Goal: Register for event/course

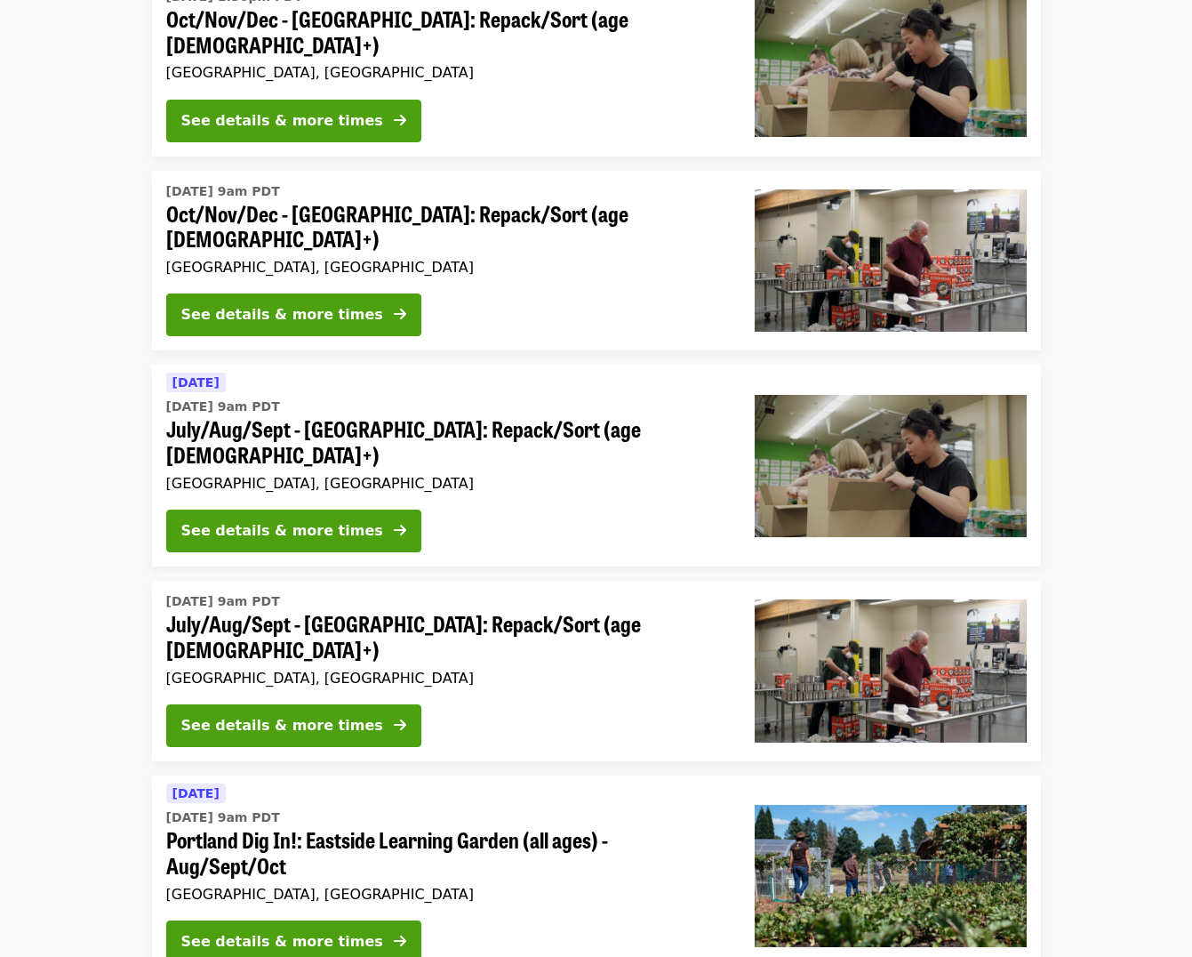
scroll to position [229, 0]
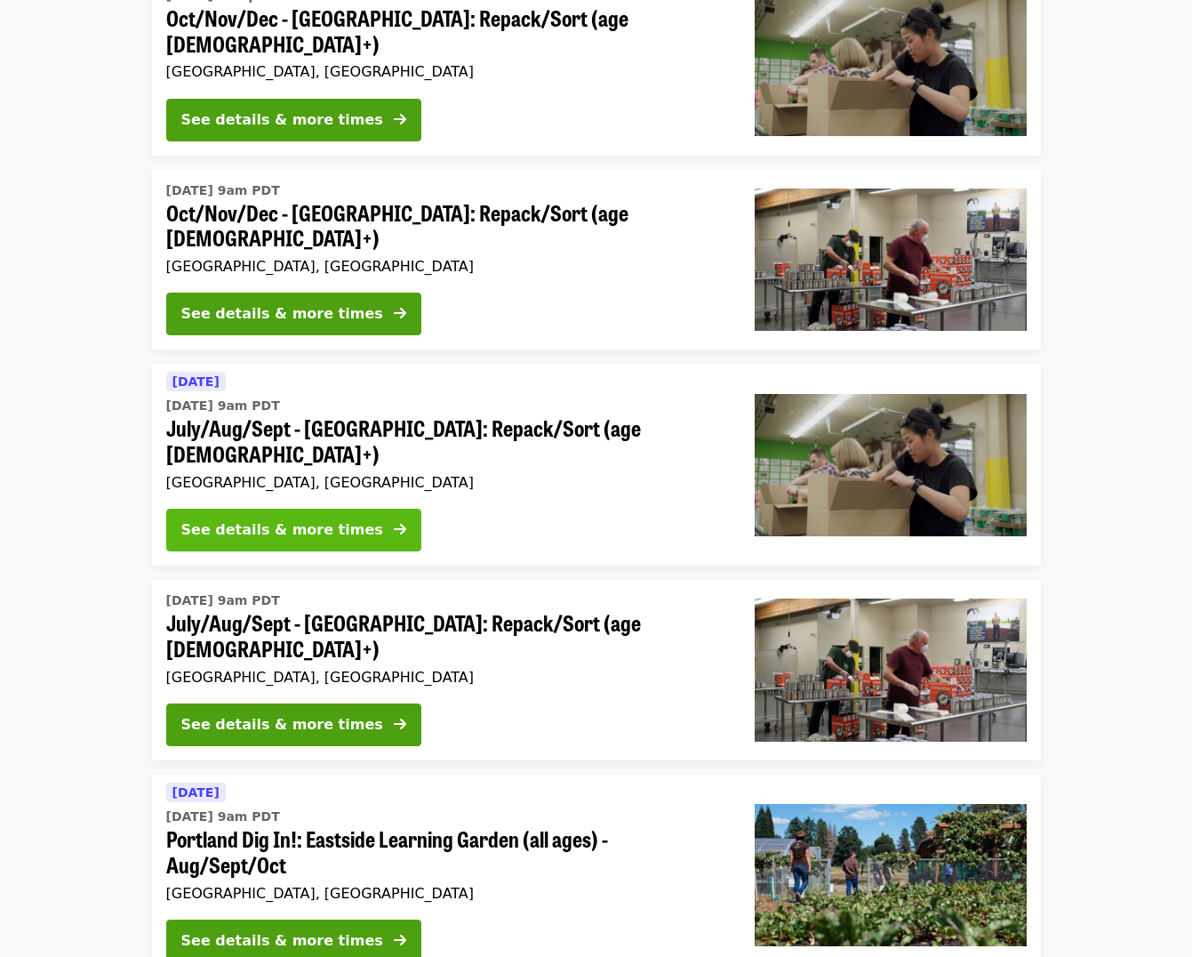
click at [333, 519] on div "See details & more times" at bounding box center [282, 529] width 202 height 21
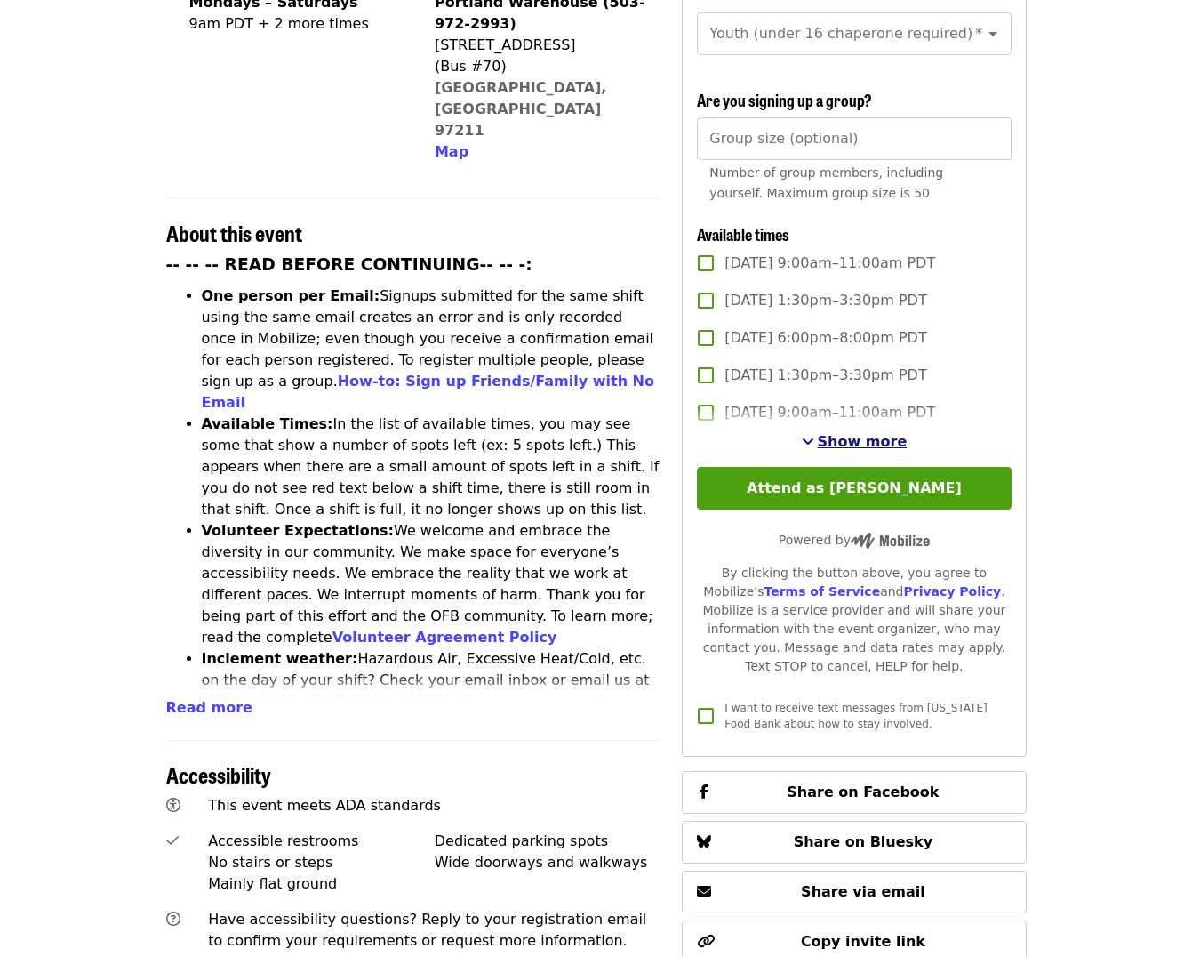
scroll to position [514, 0]
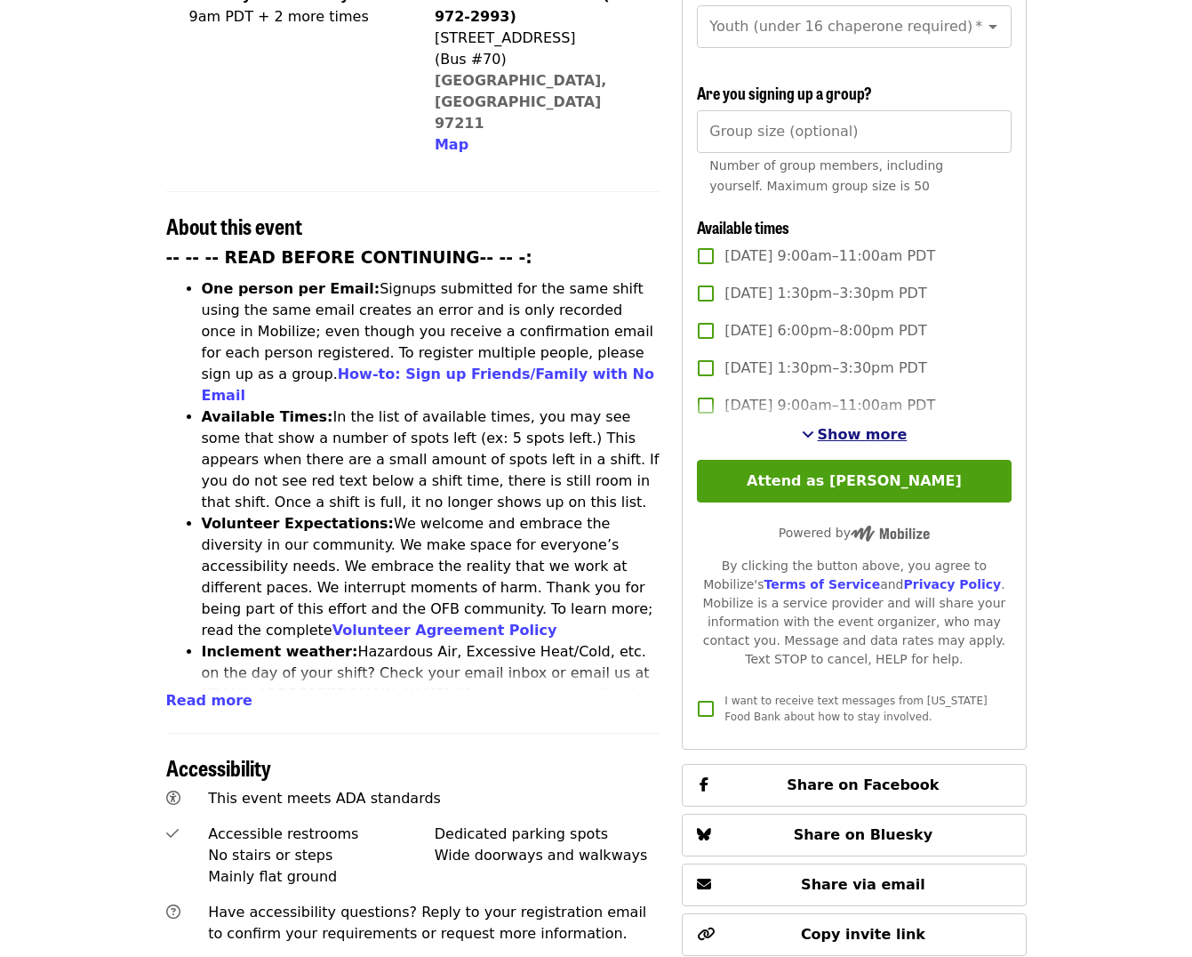
click at [846, 426] on span "Show more" at bounding box center [863, 434] width 90 height 17
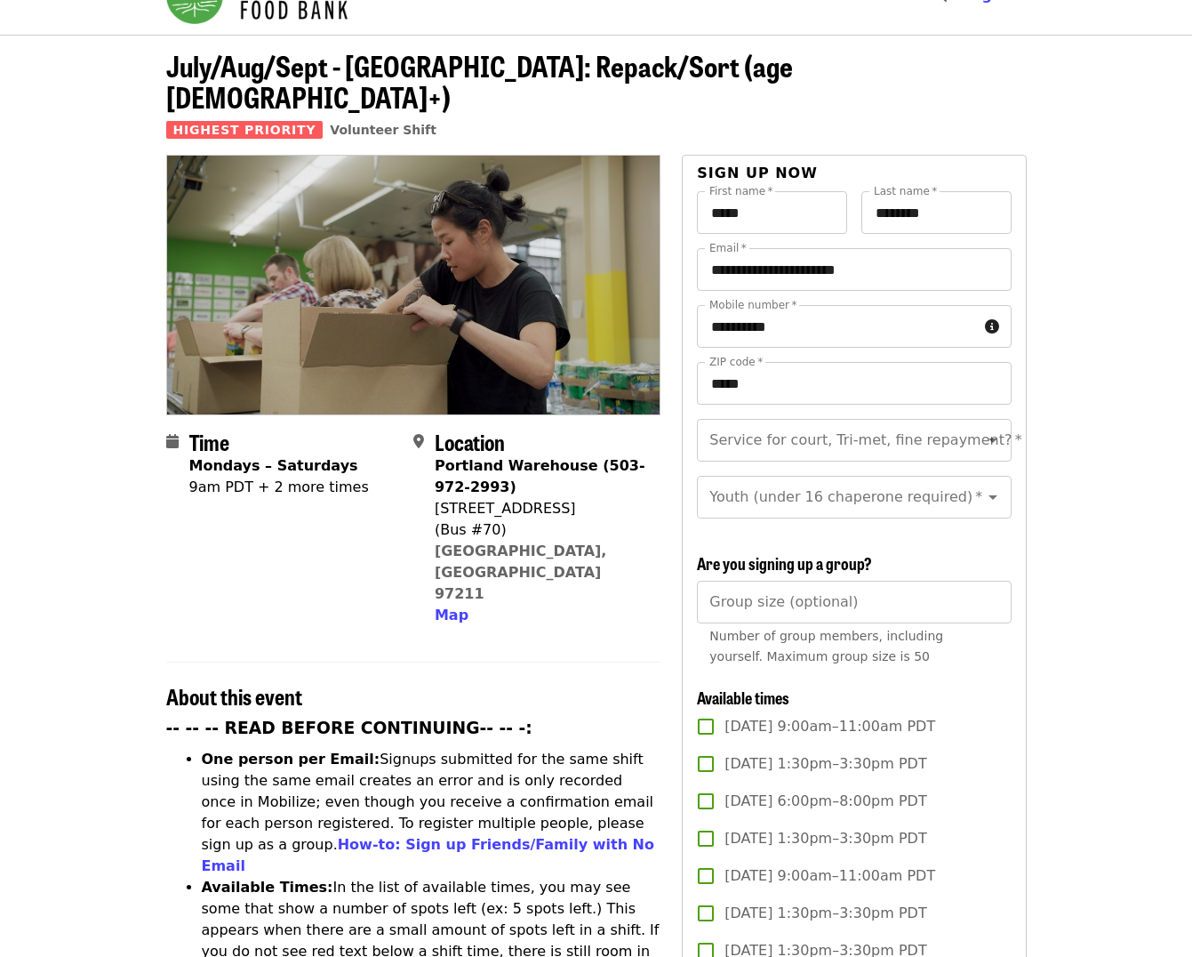
scroll to position [0, 0]
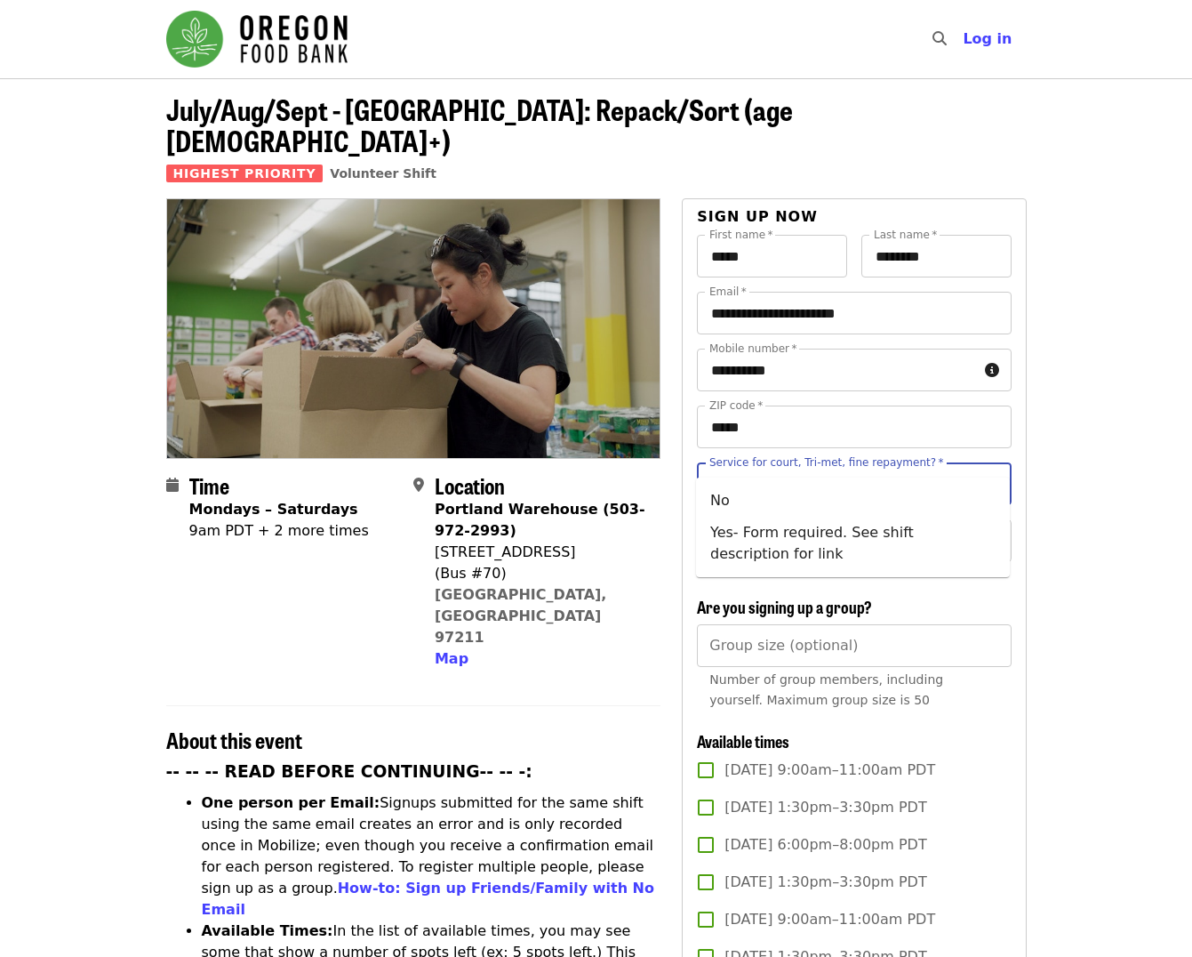
click at [780, 467] on input "Service for court, Tri-met, fine repayment?   *" at bounding box center [832, 484] width 242 height 34
click at [765, 501] on li "No" at bounding box center [853, 501] width 314 height 32
type input "**"
click at [765, 524] on input "Youth (under 16 chaperone required)   *" at bounding box center [832, 541] width 242 height 34
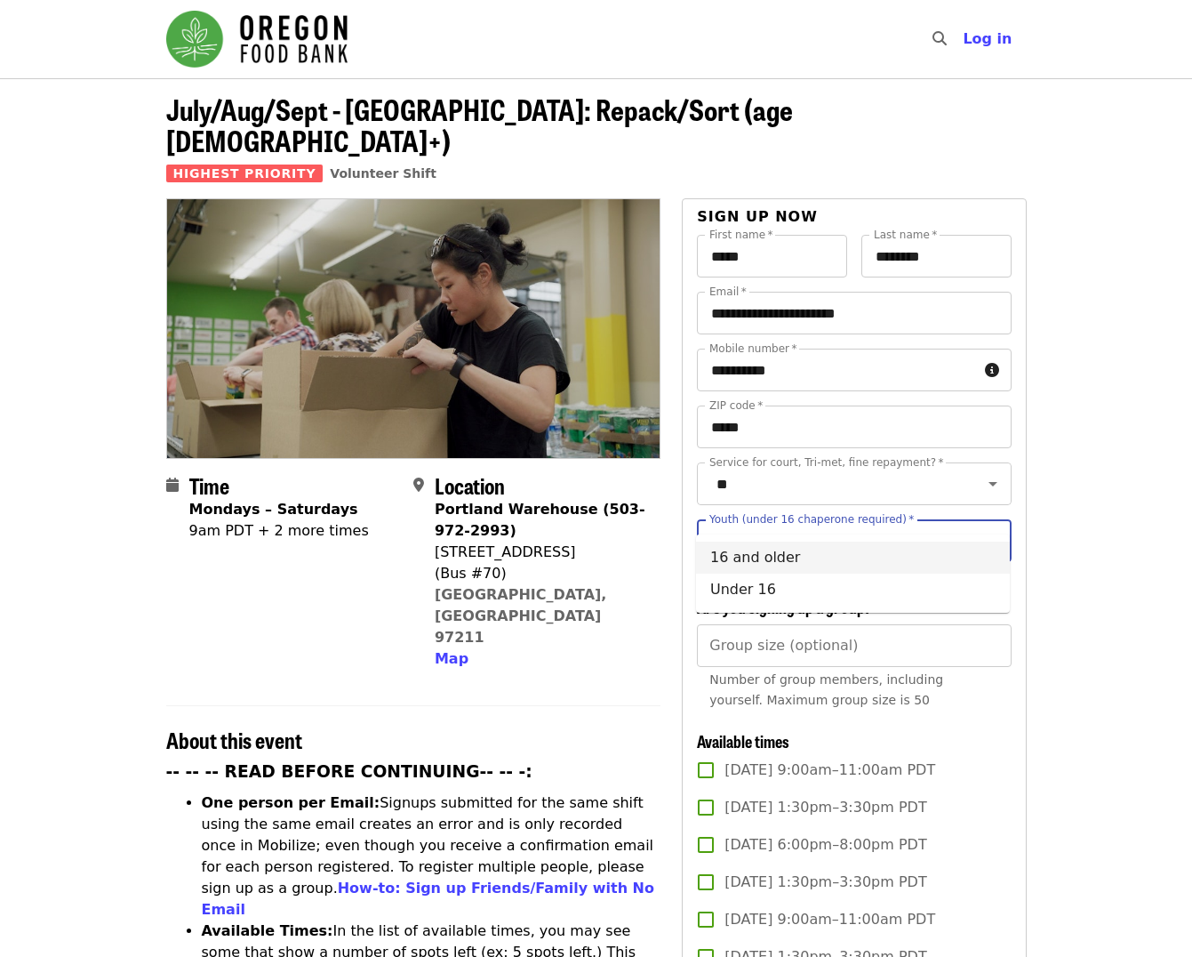
click at [760, 563] on li "16 and older" at bounding box center [853, 557] width 314 height 32
type input "**********"
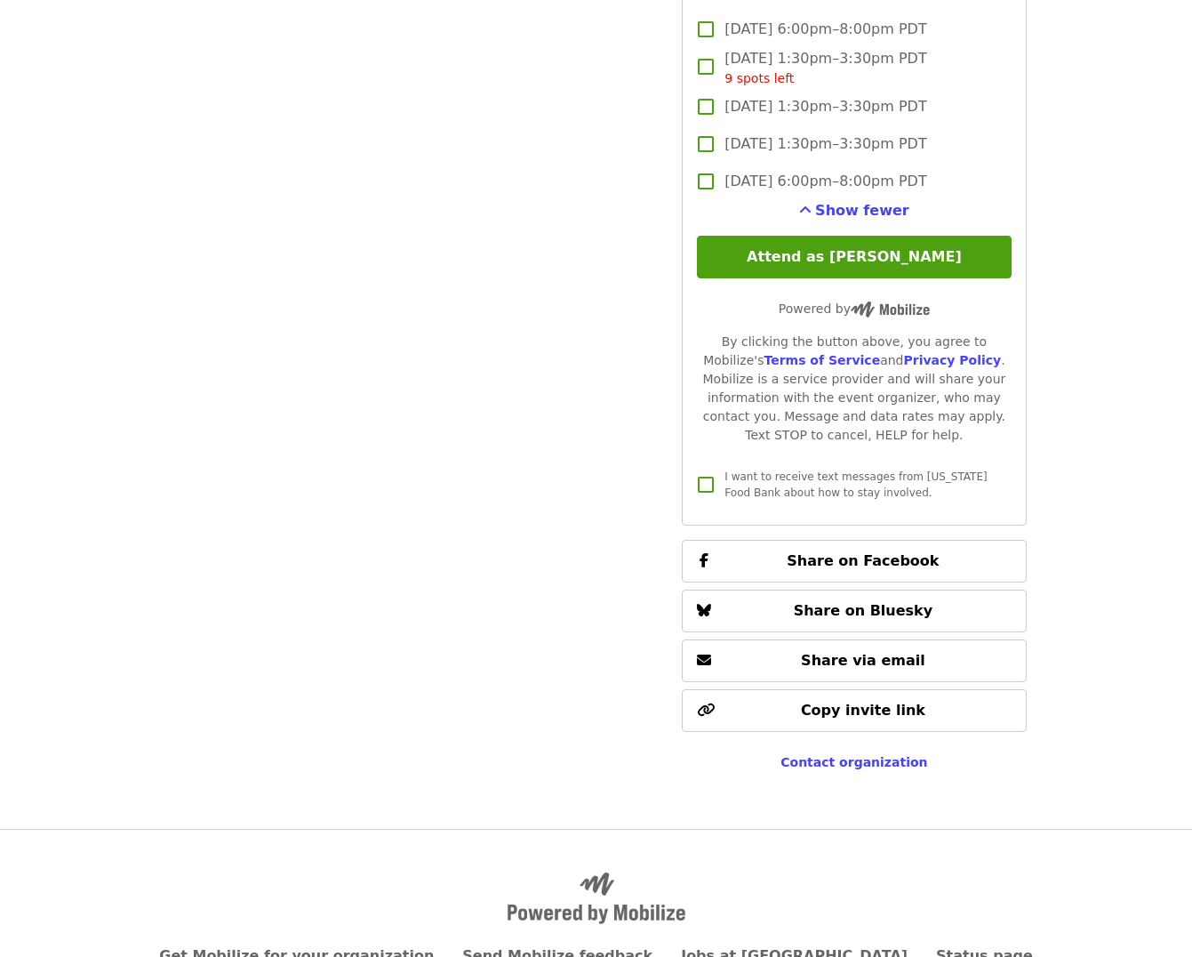
scroll to position [2471, 0]
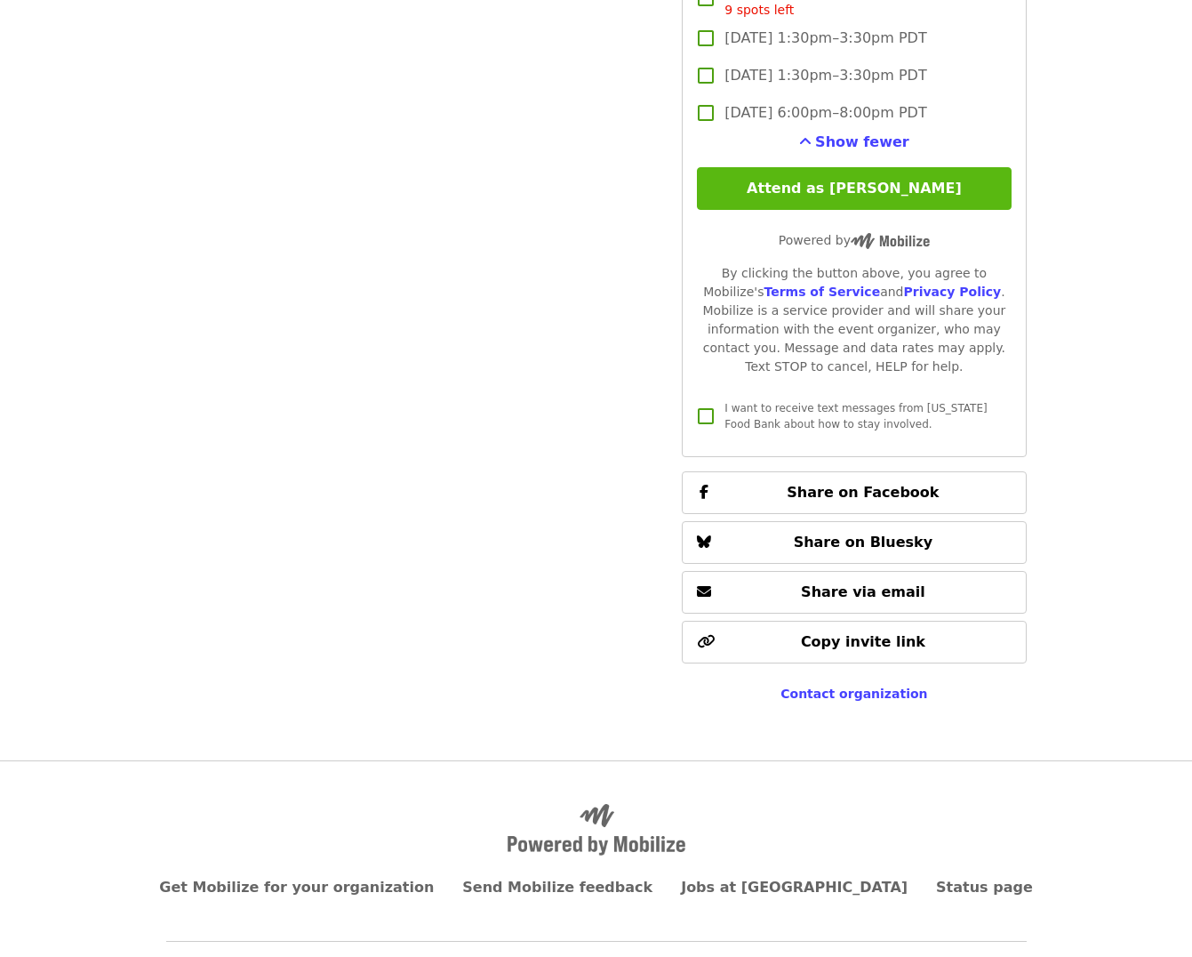
click at [862, 167] on button "Attend as [PERSON_NAME]" at bounding box center [854, 188] width 314 height 43
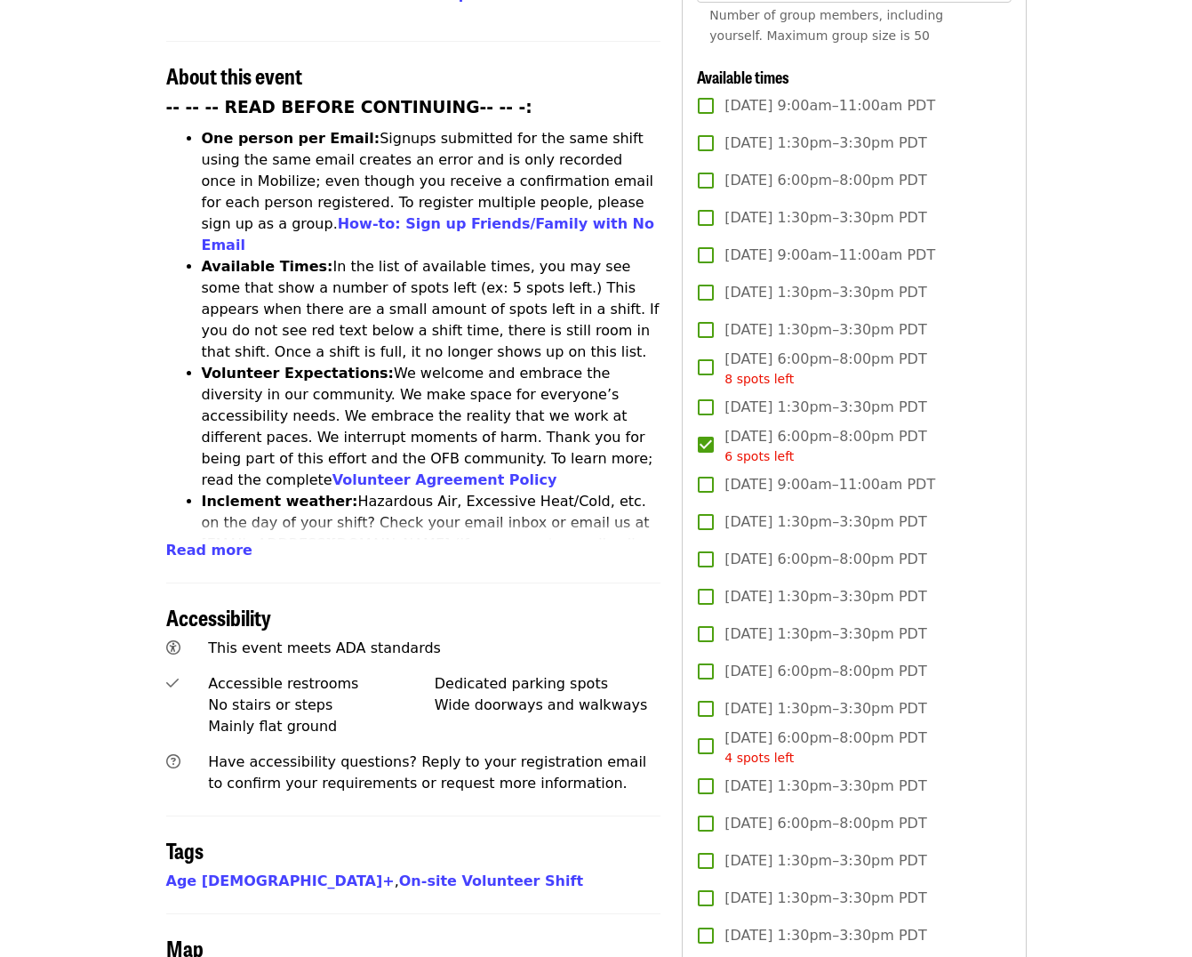
scroll to position [0, 0]
